Goal: Transaction & Acquisition: Purchase product/service

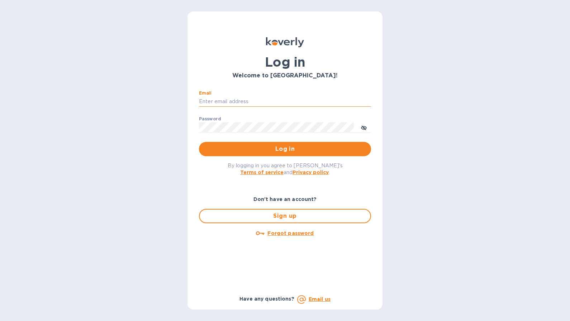
click at [222, 102] on input "Email" at bounding box center [285, 102] width 172 height 11
type input "[EMAIL_ADDRESS][DOMAIN_NAME]"
click at [312, 149] on span "Log in" at bounding box center [285, 149] width 161 height 9
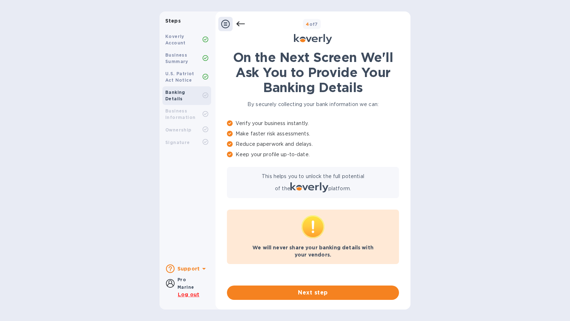
click at [225, 26] on icon at bounding box center [225, 24] width 9 height 9
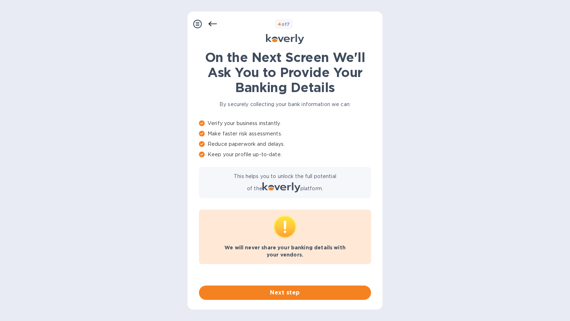
click at [225, 26] on div "4 of 7" at bounding box center [298, 24] width 163 height 10
click at [283, 294] on span "Next step" at bounding box center [285, 293] width 161 height 9
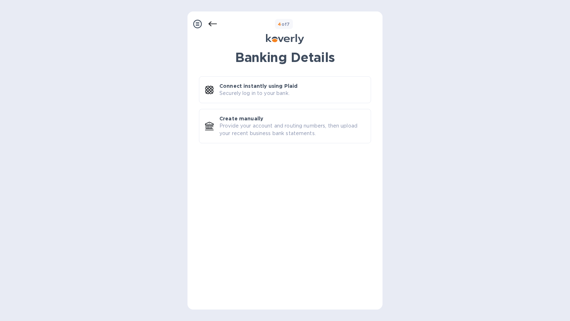
click at [199, 25] on icon at bounding box center [197, 24] width 9 height 9
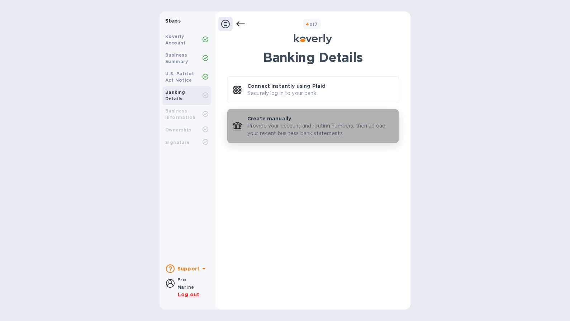
click at [287, 132] on p "Provide your account and routing numbers, then upload your recent business bank…" at bounding box center [321, 129] width 146 height 15
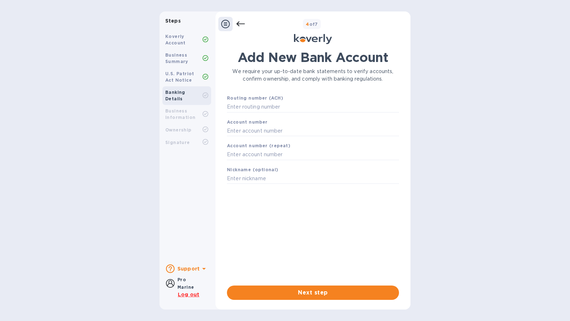
click at [176, 41] on b "Koverly Account" at bounding box center [175, 40] width 20 height 12
click at [172, 61] on b "Business Summary" at bounding box center [176, 58] width 23 height 12
click at [180, 79] on b "U.S. Patriot Act Notice" at bounding box center [179, 77] width 29 height 12
click at [227, 25] on icon at bounding box center [225, 24] width 9 height 9
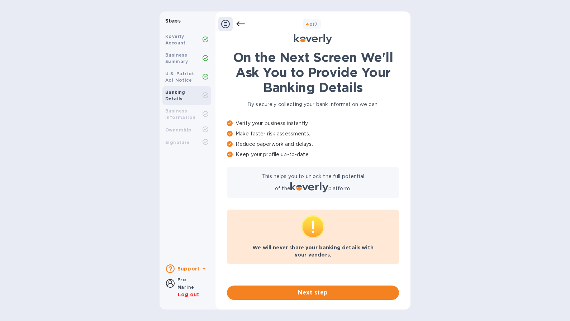
click at [168, 283] on icon at bounding box center [170, 283] width 9 height 9
click at [227, 25] on icon at bounding box center [225, 24] width 9 height 9
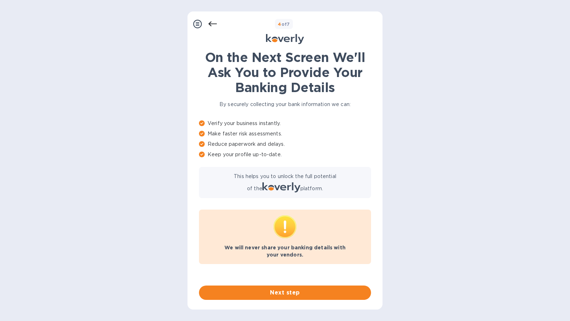
click at [213, 24] on icon at bounding box center [212, 24] width 9 height 9
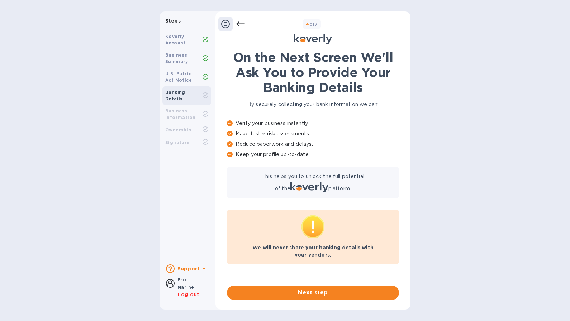
click at [173, 42] on b "Koverly Account" at bounding box center [175, 40] width 20 height 12
click at [169, 40] on b "Koverly Account" at bounding box center [175, 40] width 20 height 12
click at [239, 26] on icon at bounding box center [240, 24] width 9 height 9
click at [225, 25] on icon at bounding box center [225, 24] width 9 height 9
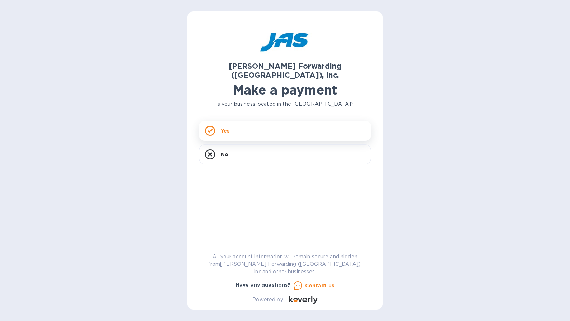
click at [231, 122] on div "Yes" at bounding box center [285, 131] width 172 height 20
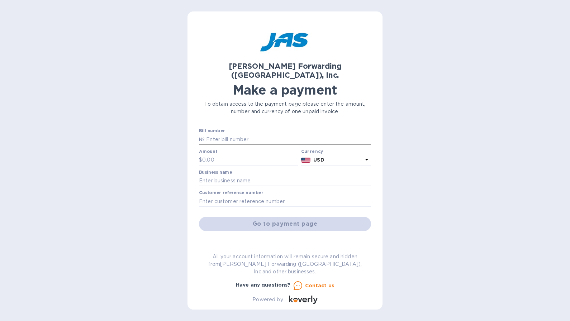
click at [223, 134] on input "text" at bounding box center [288, 139] width 166 height 11
type input "BNA503375629"
type input "1,584.97"
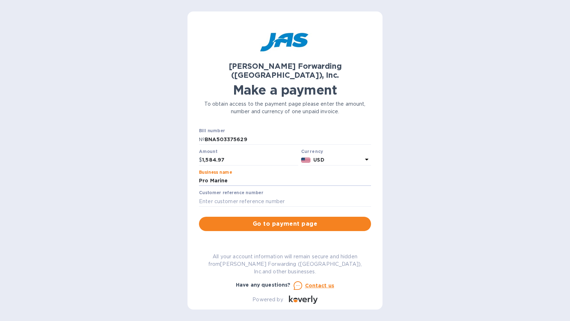
type input "Pro Marine"
type input "Safety Control PO #66034"
click at [286, 220] on span "Go to payment page" at bounding box center [285, 224] width 161 height 9
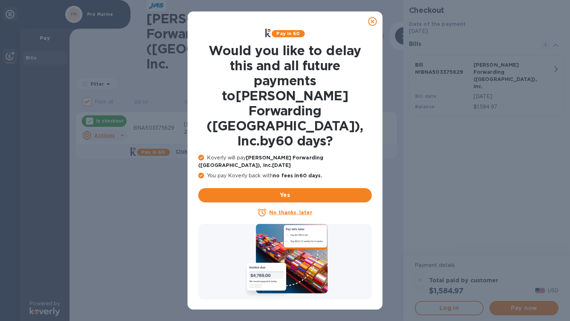
click at [283, 210] on u "No thanks, later" at bounding box center [290, 213] width 43 height 6
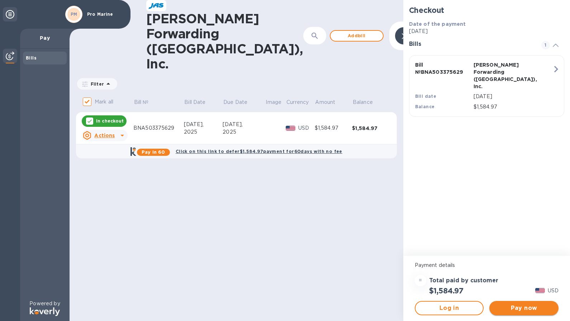
click at [522, 310] on span "Pay now" at bounding box center [524, 308] width 58 height 9
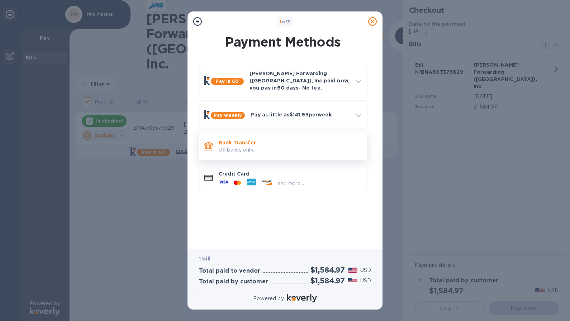
click at [231, 146] on p "US banks only." at bounding box center [290, 150] width 143 height 8
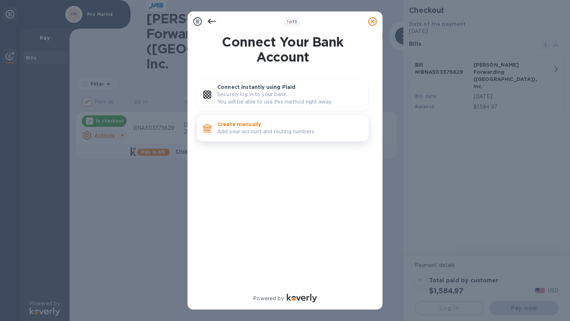
click at [226, 129] on p "Add your account and routing numbers." at bounding box center [290, 132] width 146 height 8
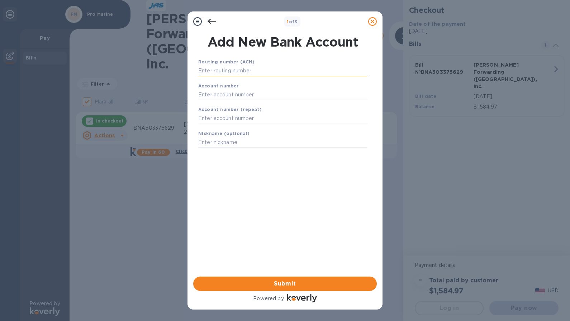
click at [229, 72] on input "text" at bounding box center [282, 71] width 169 height 11
drag, startPoint x: 222, startPoint y: 75, endPoint x: 218, endPoint y: 75, distance: 4.0
click at [221, 75] on input "text" at bounding box center [282, 71] width 169 height 11
type input "063104668"
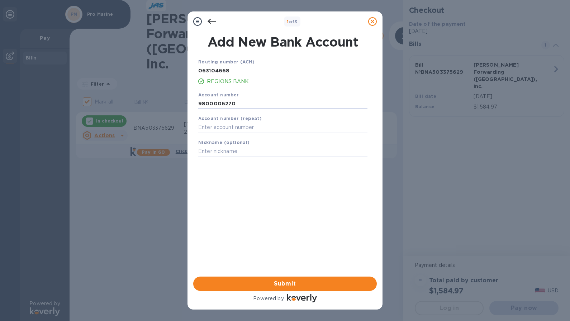
type input "9800006270"
type input "Regions"
click at [284, 284] on span "Submit" at bounding box center [285, 284] width 172 height 9
